Goal: Find contact information: Find contact information

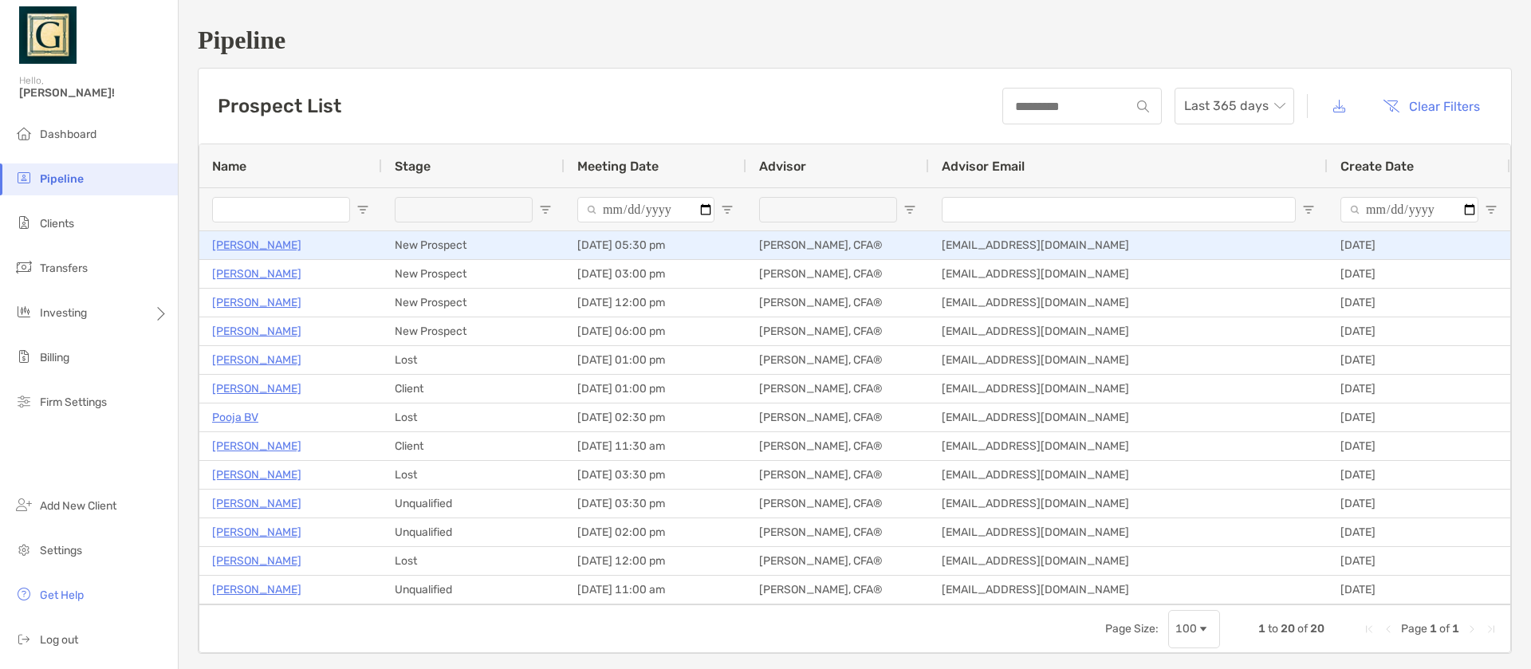
click at [261, 251] on p "[PERSON_NAME]" at bounding box center [256, 245] width 89 height 20
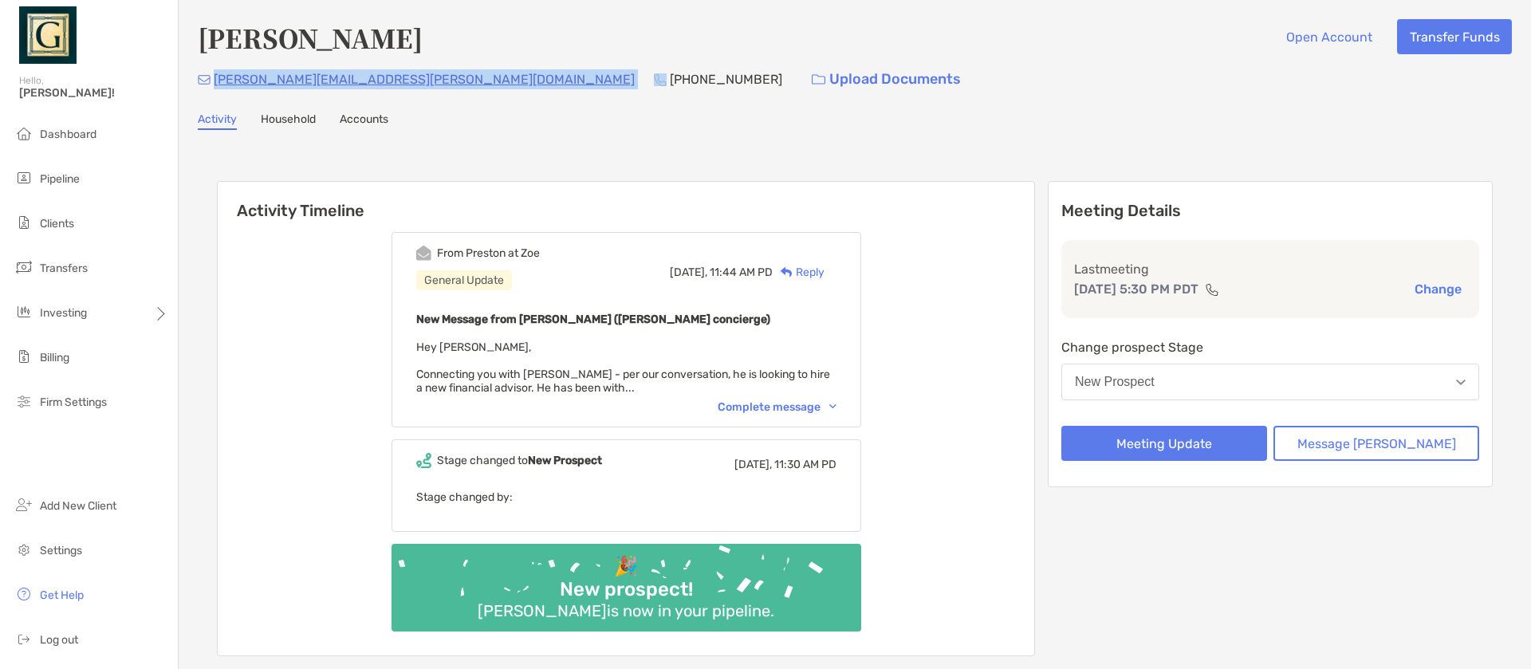
drag, startPoint x: 217, startPoint y: 81, endPoint x: 394, endPoint y: 93, distance: 177.4
click at [394, 93] on div "[PERSON_NAME][EMAIL_ADDRESS][PERSON_NAME][DOMAIN_NAME] [PHONE_NUMBER] Upload Do…" at bounding box center [855, 79] width 1314 height 34
copy p "[PERSON_NAME][EMAIL_ADDRESS][PERSON_NAME][DOMAIN_NAME]"
